Goal: Task Accomplishment & Management: Manage account settings

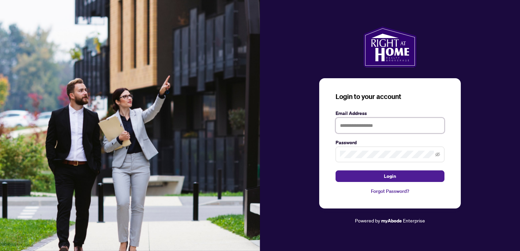
click at [355, 129] on input "text" at bounding box center [390, 126] width 109 height 16
type input "**********"
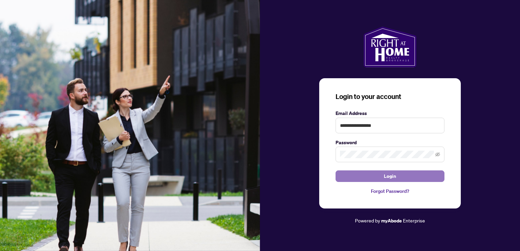
click at [368, 178] on button "Login" at bounding box center [390, 177] width 109 height 12
click at [438, 153] on icon "eye-invisible" at bounding box center [438, 154] width 5 height 5
click at [399, 178] on button "Login" at bounding box center [390, 177] width 109 height 12
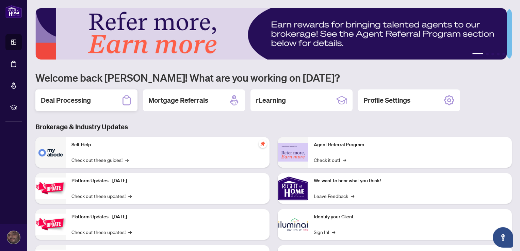
click at [93, 98] on div "Deal Processing" at bounding box center [86, 101] width 102 height 22
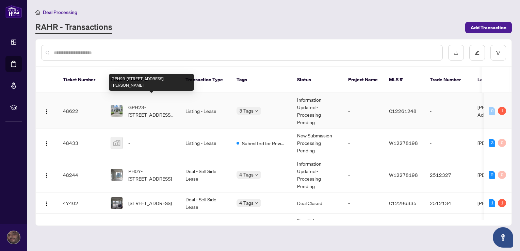
click at [142, 106] on span "GPH23-[STREET_ADDRESS][PERSON_NAME]" at bounding box center [151, 111] width 46 height 15
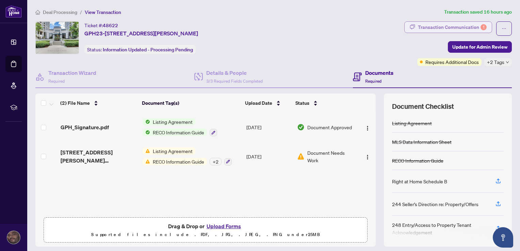
click at [421, 27] on div "Transaction Communication 1" at bounding box center [452, 27] width 69 height 11
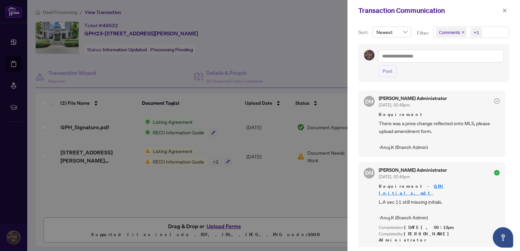
click at [338, 53] on div at bounding box center [260, 125] width 520 height 251
click at [502, 11] on button "button" at bounding box center [505, 10] width 9 height 8
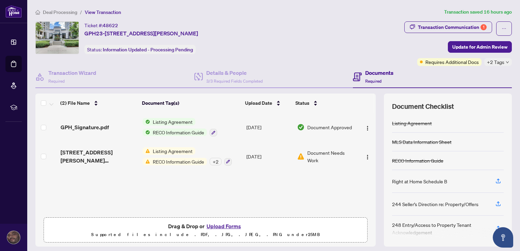
click at [222, 225] on button "Upload Forms" at bounding box center [224, 226] width 38 height 9
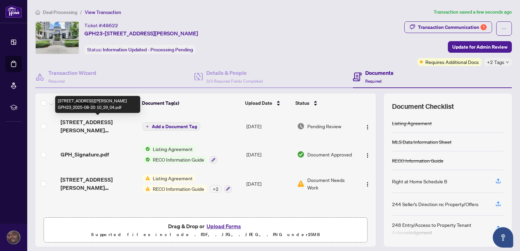
drag, startPoint x: 100, startPoint y: 131, endPoint x: 100, endPoint y: 122, distance: 9.2
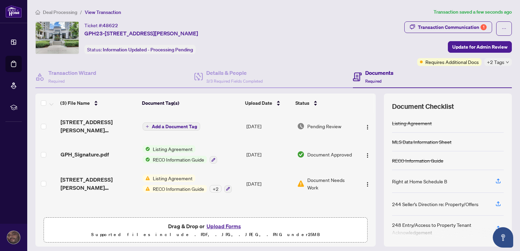
drag, startPoint x: 100, startPoint y: 122, endPoint x: 172, endPoint y: 114, distance: 73.0
click at [172, 114] on td "Add a Document Tag" at bounding box center [192, 126] width 104 height 27
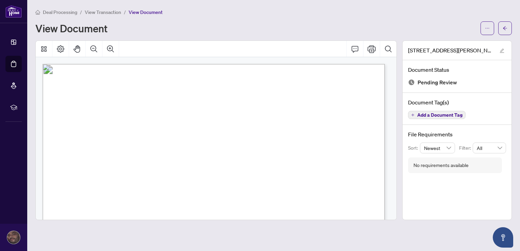
drag, startPoint x: 4, startPoint y: 0, endPoint x: 167, endPoint y: 34, distance: 166.0
click at [167, 34] on div "View Document" at bounding box center [273, 28] width 477 height 14
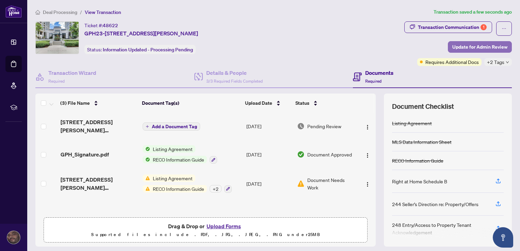
click at [476, 48] on span "Update for Admin Review" at bounding box center [480, 47] width 55 height 11
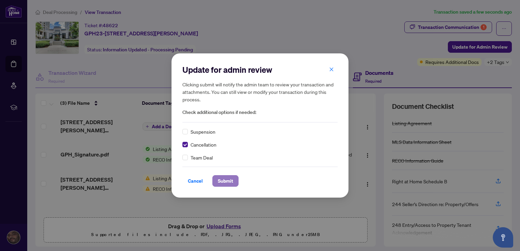
click at [223, 182] on span "Submit" at bounding box center [225, 181] width 15 height 11
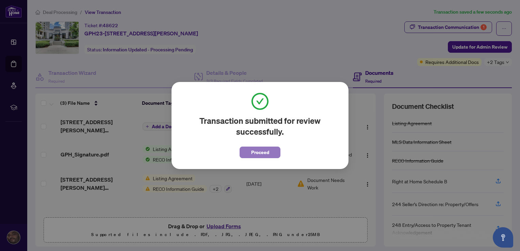
click at [260, 153] on span "Proceed" at bounding box center [260, 152] width 18 height 11
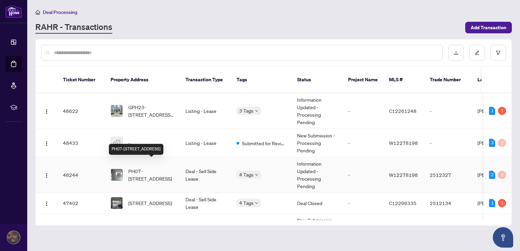
click at [147, 171] on span "PH07-[STREET_ADDRESS]" at bounding box center [151, 175] width 46 height 15
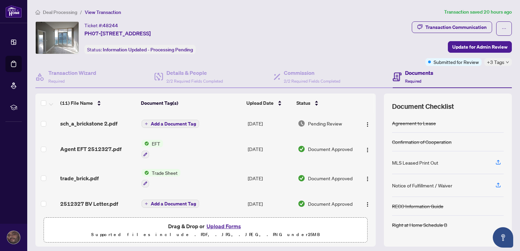
click at [155, 145] on span "EFT" at bounding box center [156, 143] width 14 height 7
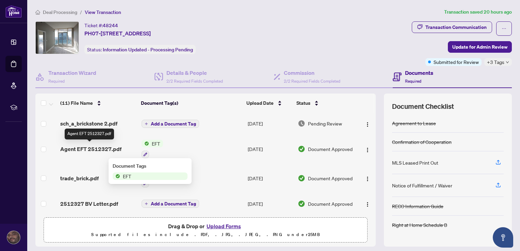
click at [82, 150] on span "Agent EFT 2512327.pdf" at bounding box center [90, 149] width 61 height 8
